Goal: Register for event/course

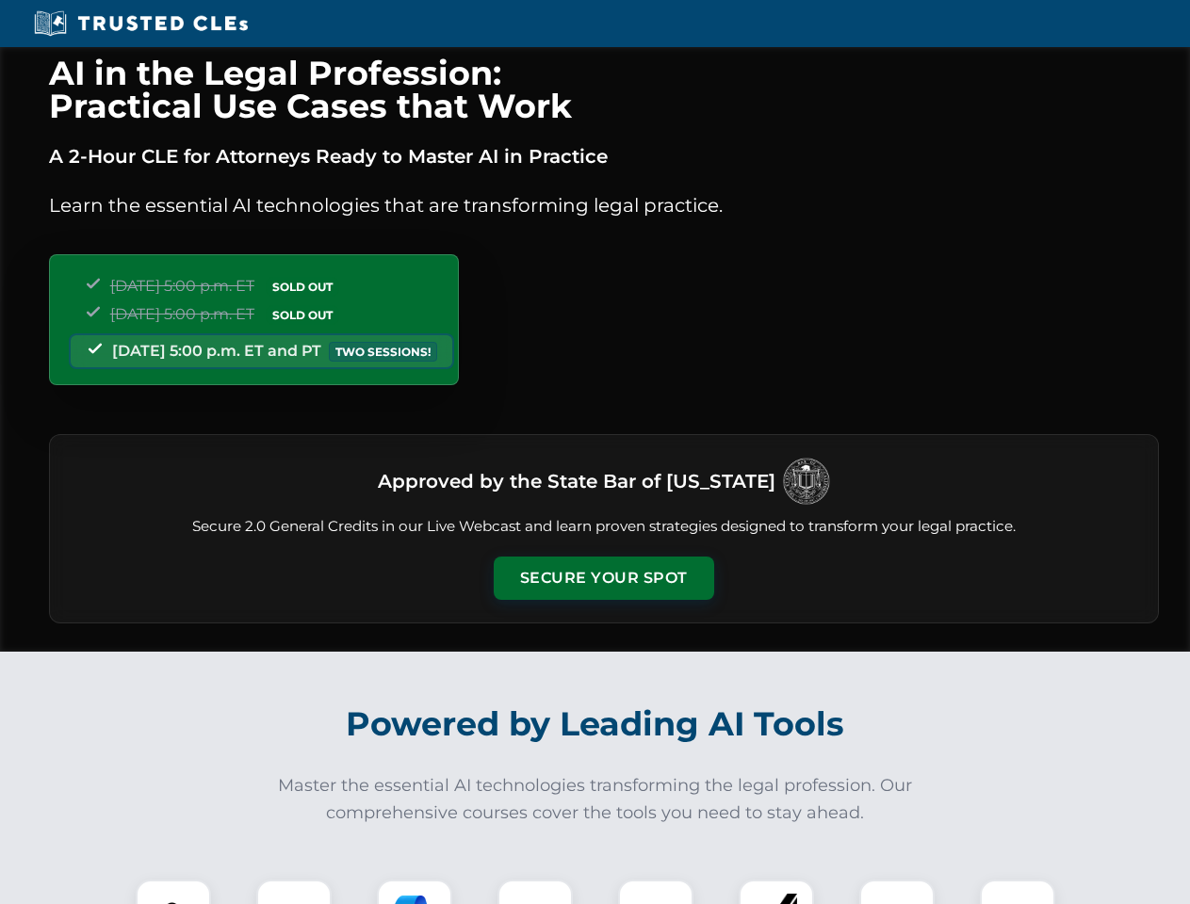
click at [603, 578] on button "Secure Your Spot" at bounding box center [604, 578] width 220 height 43
click at [173, 892] on img at bounding box center [173, 917] width 55 height 55
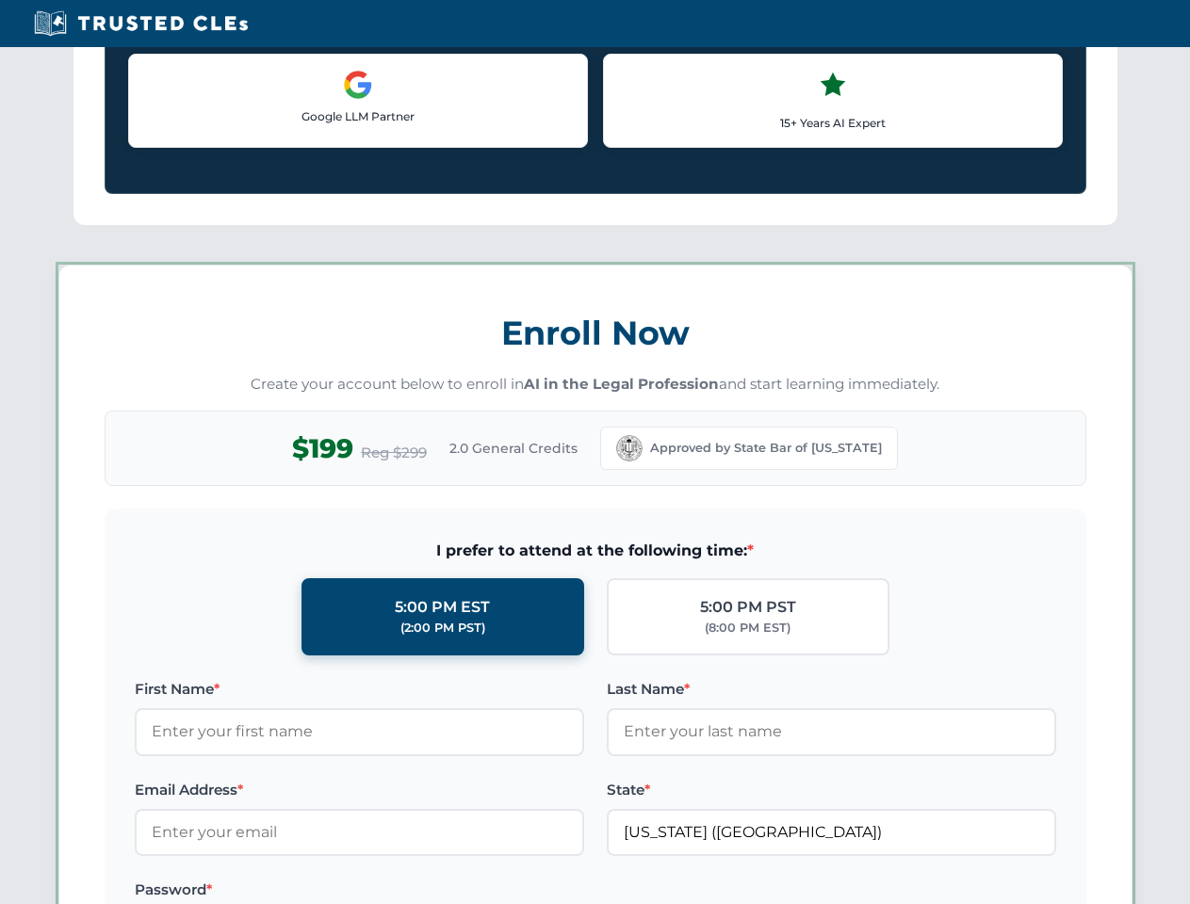
click at [414, 892] on label "Password *" at bounding box center [359, 890] width 449 height 23
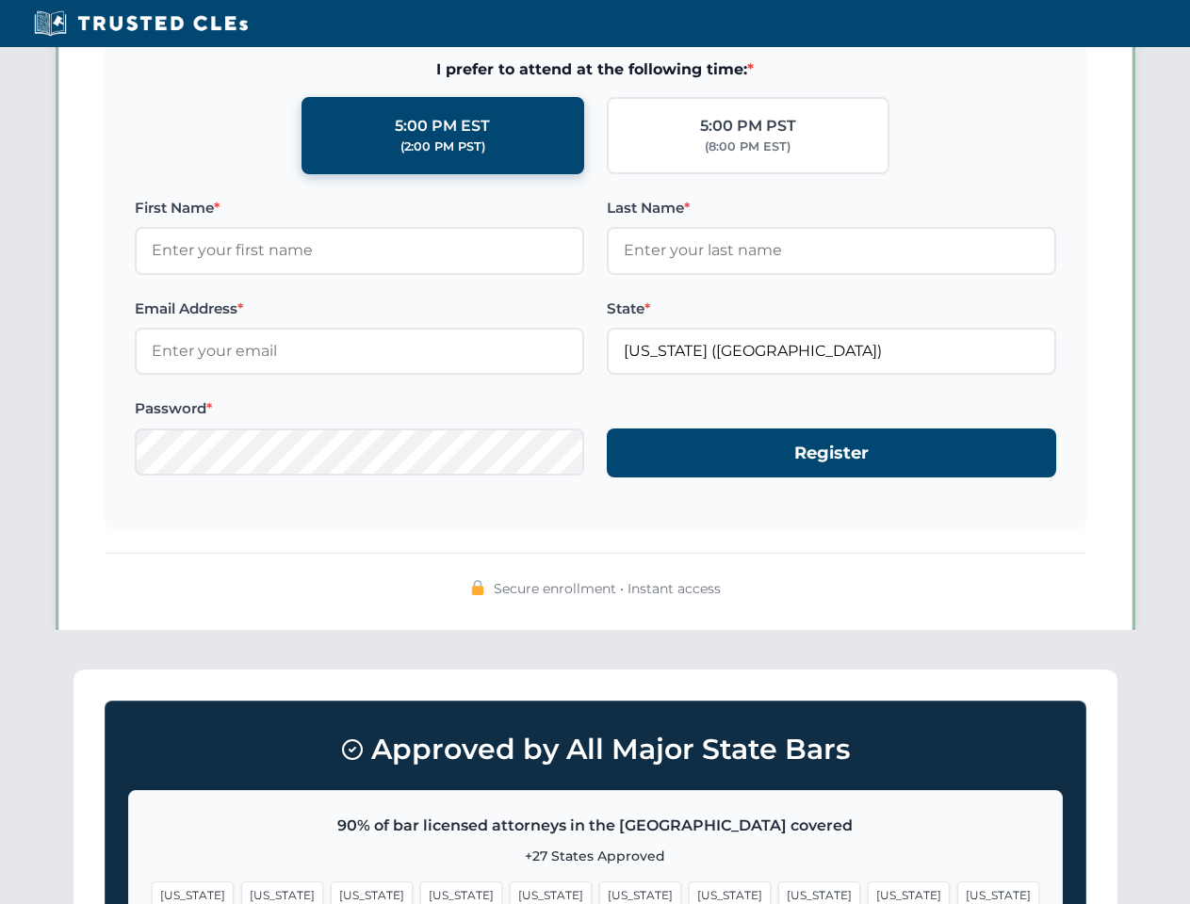
click at [867, 892] on span "[US_STATE]" at bounding box center [908, 895] width 82 height 27
